Goal: Information Seeking & Learning: Learn about a topic

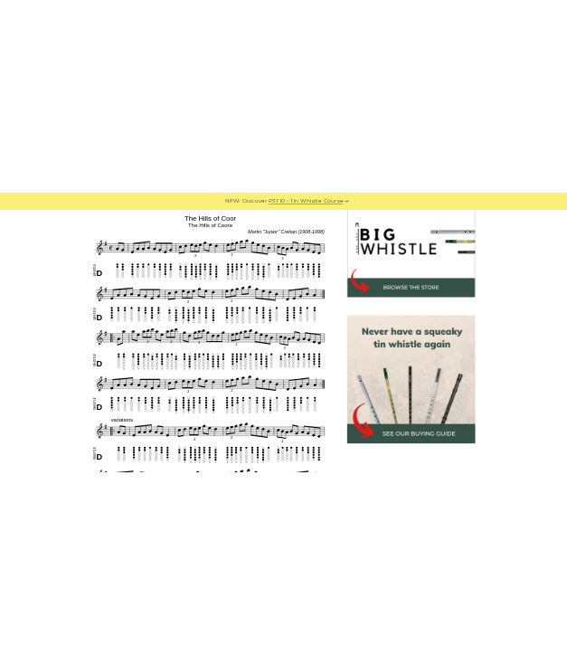
scroll to position [579, 0]
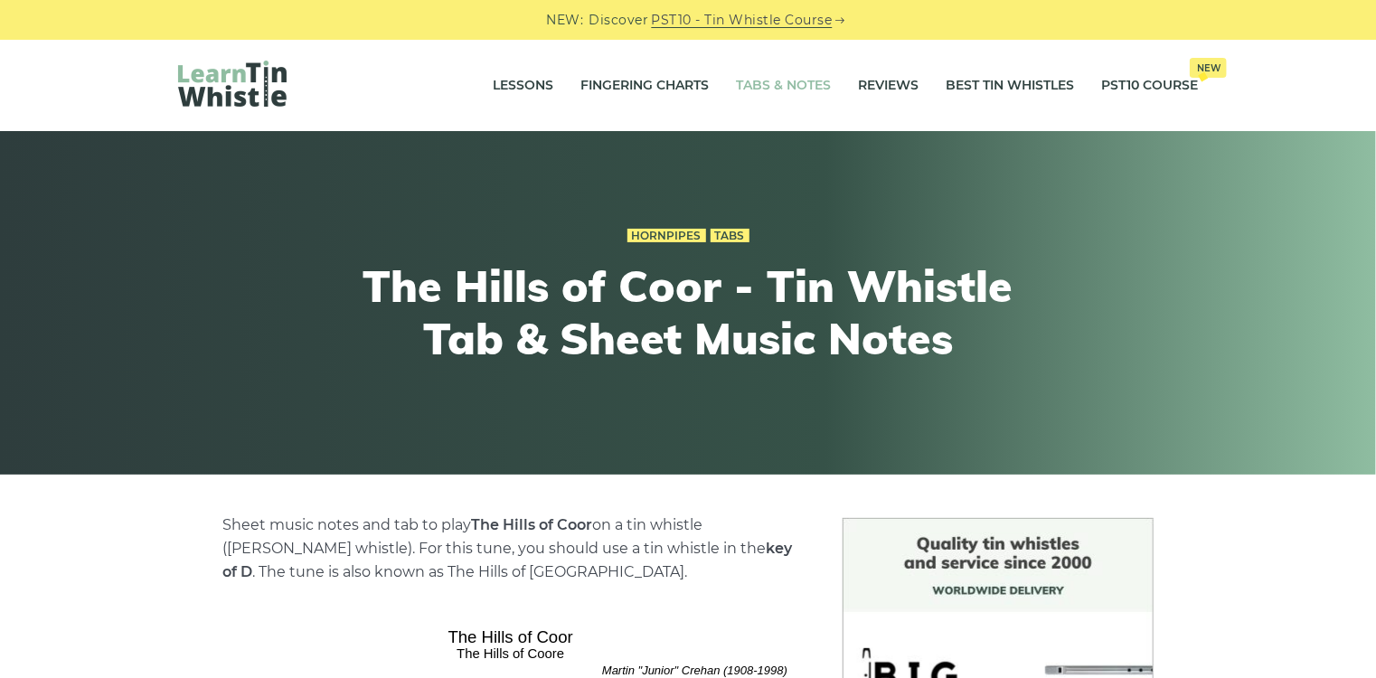
click at [736, 86] on link "Tabs & Notes" at bounding box center [783, 85] width 95 height 45
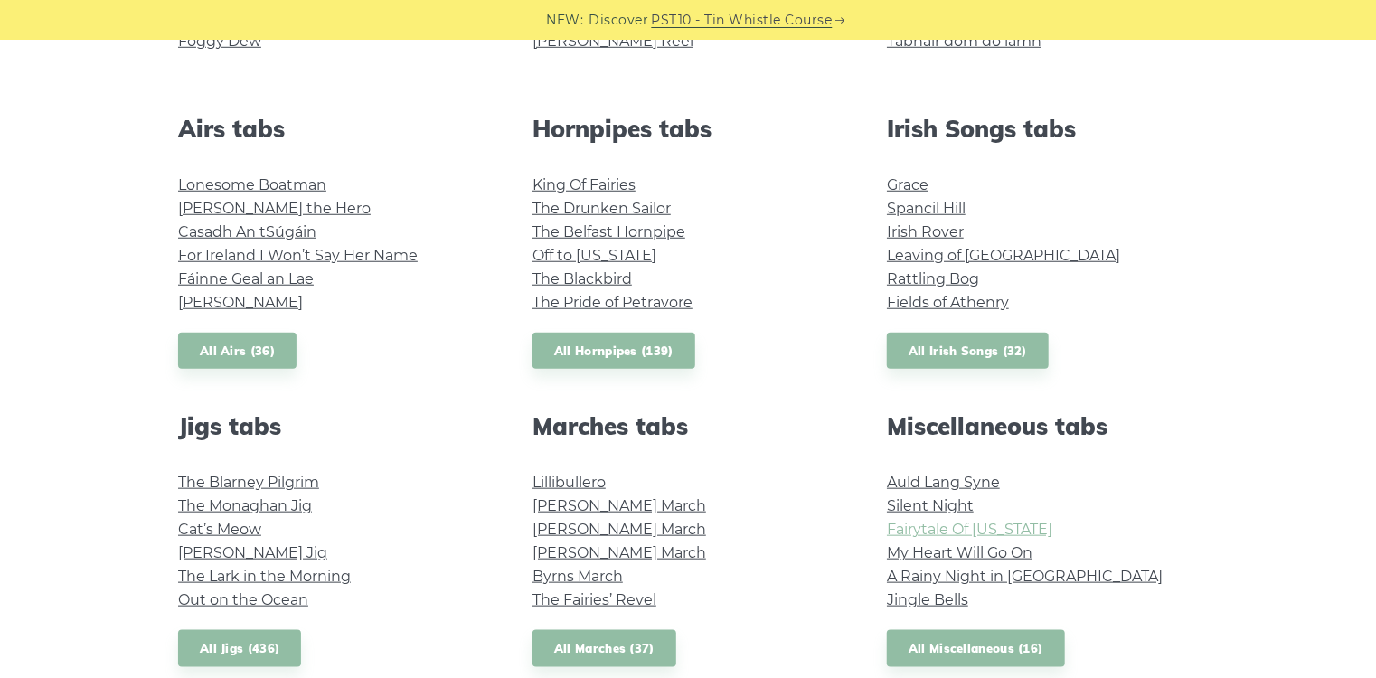
scroll to position [579, 0]
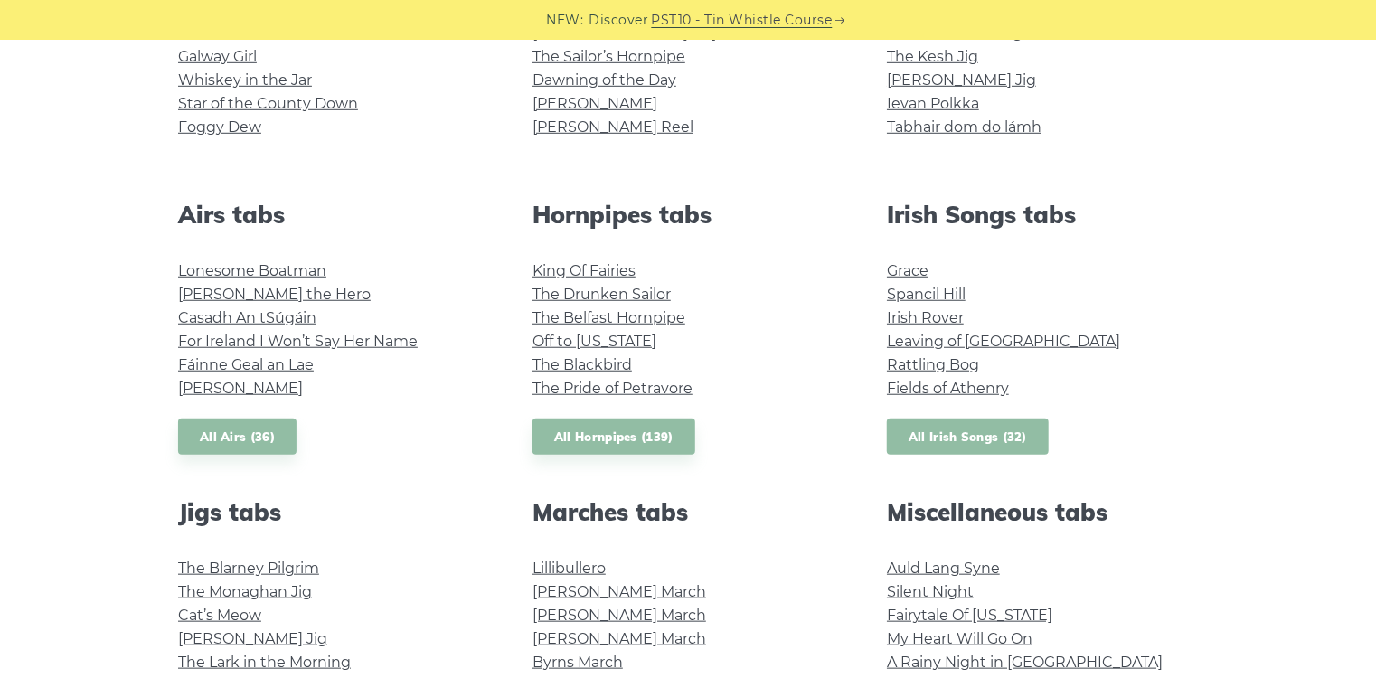
click at [950, 456] on link "All Irish Songs (32)" at bounding box center [968, 437] width 162 height 37
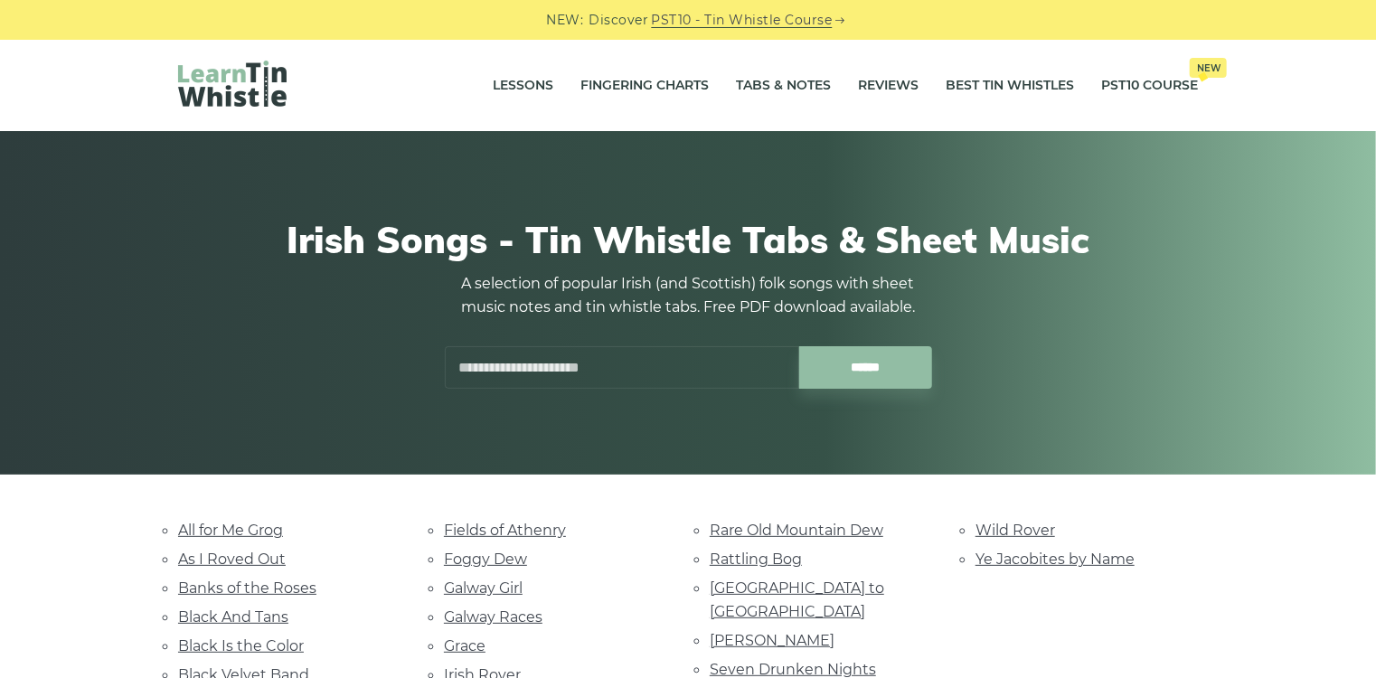
scroll to position [289, 0]
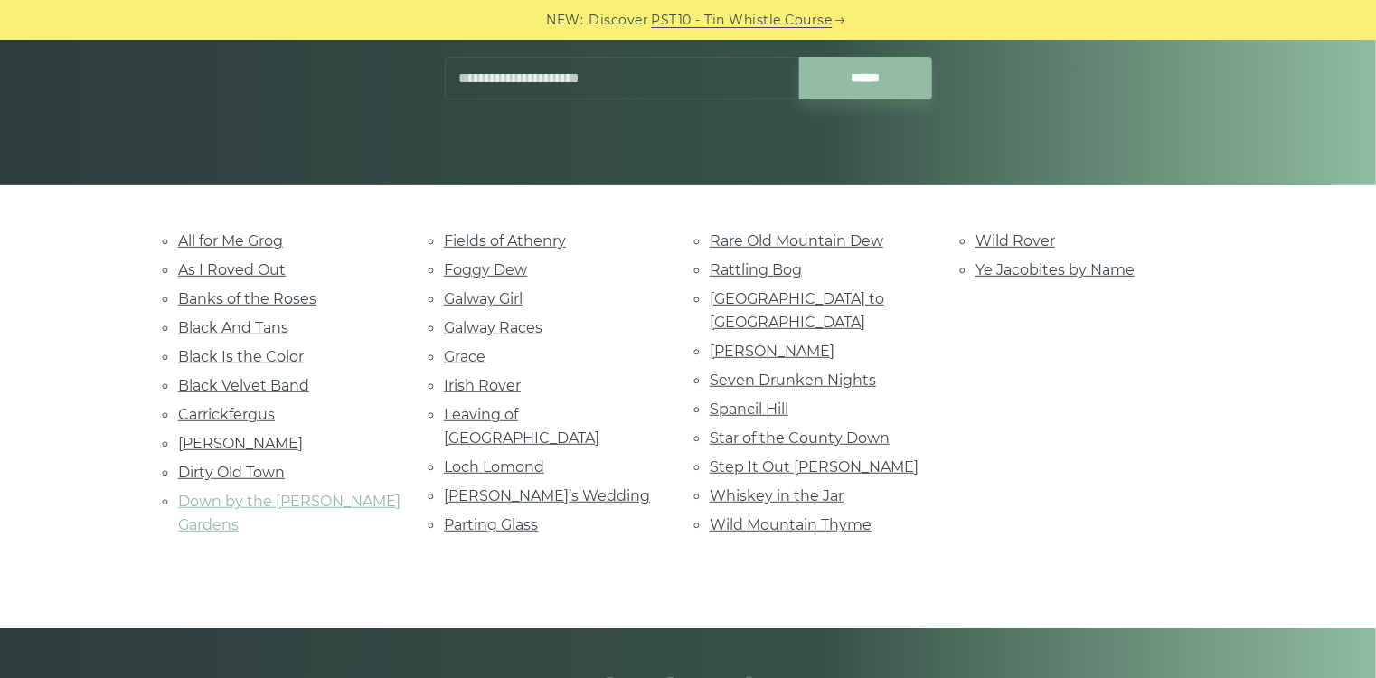
click at [275, 533] on link "Down by the [PERSON_NAME] Gardens" at bounding box center [289, 513] width 222 height 41
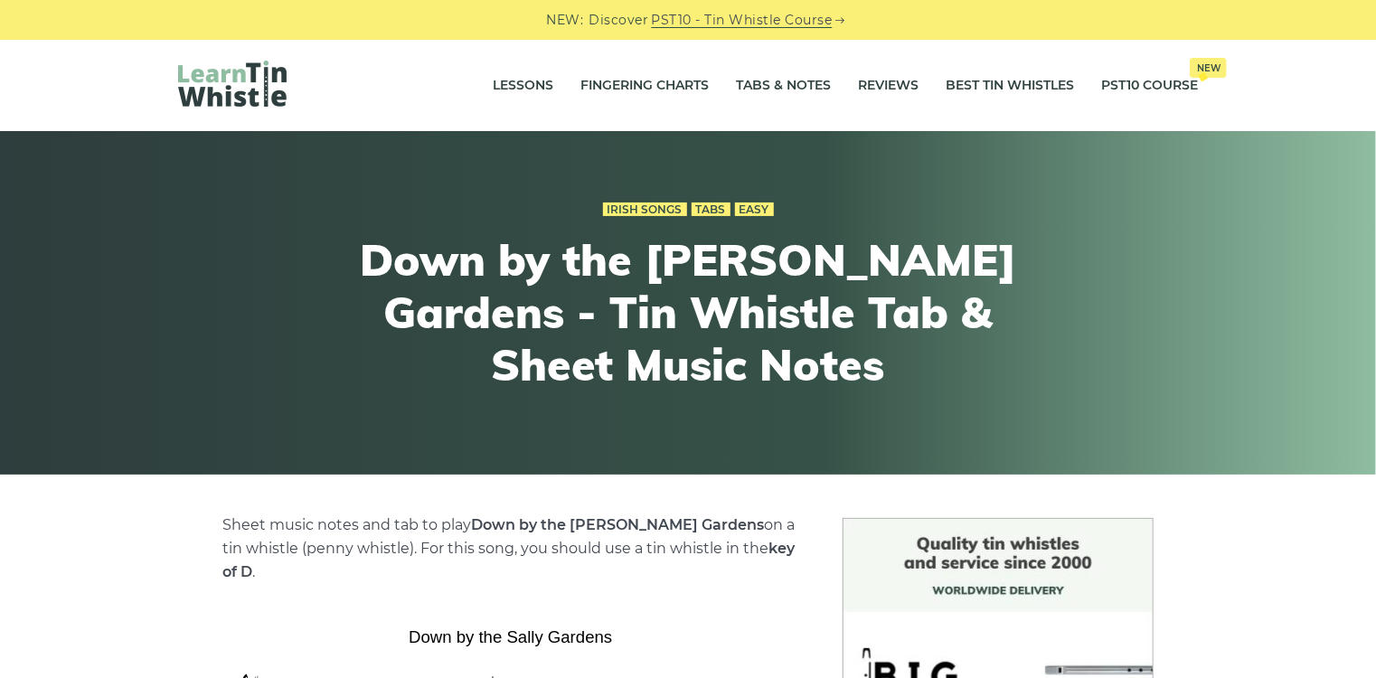
scroll to position [579, 0]
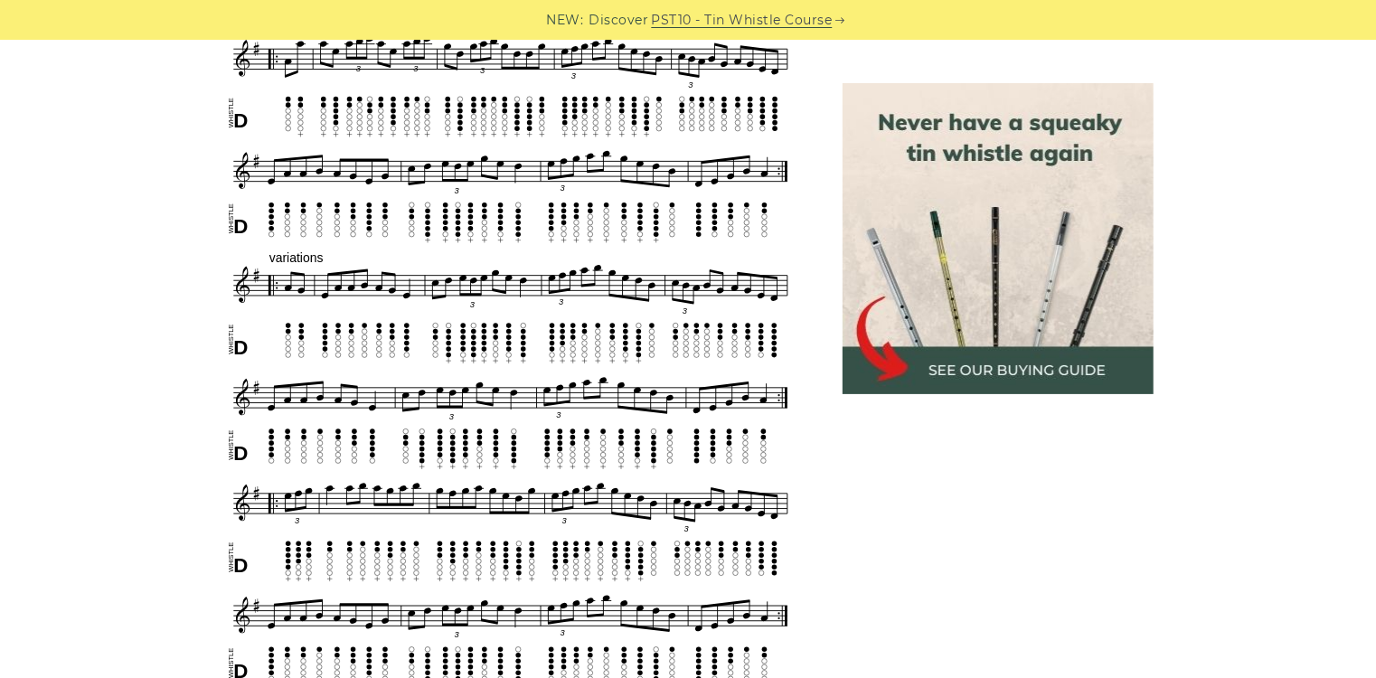
scroll to position [1302, 0]
